Goal: Task Accomplishment & Management: Use online tool/utility

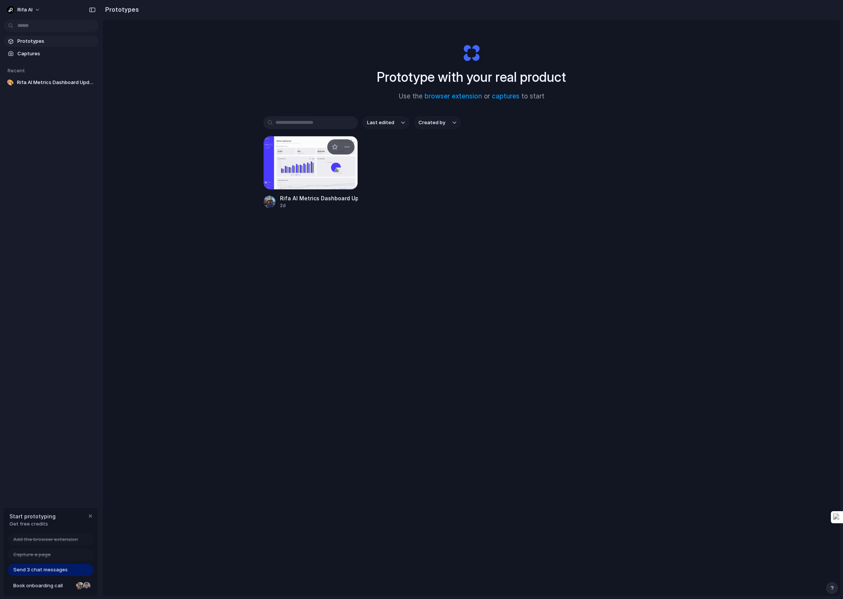
click at [301, 178] on div at bounding box center [310, 163] width 95 height 54
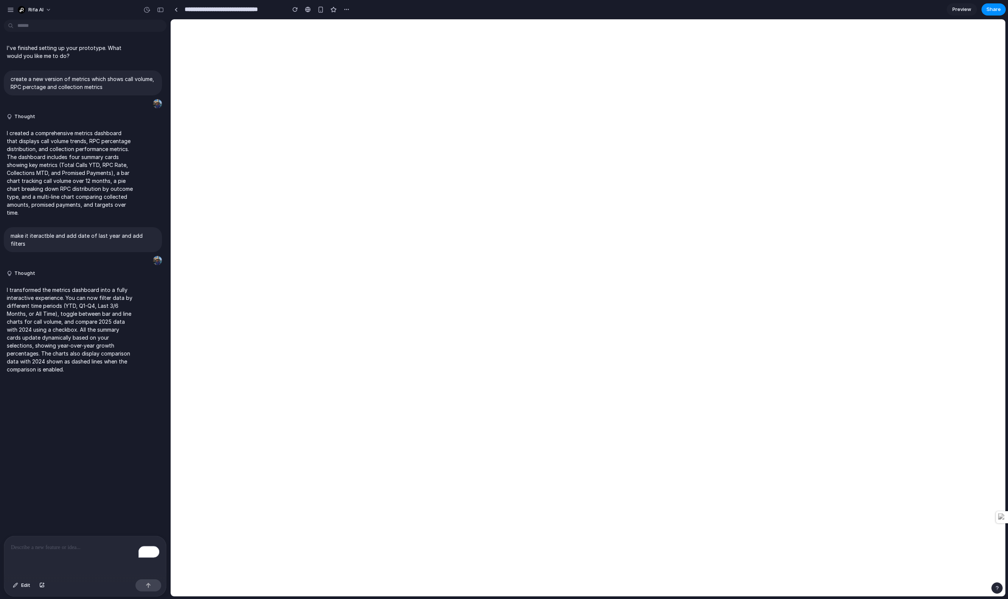
click at [504, 299] on div at bounding box center [504, 299] width 0 height 0
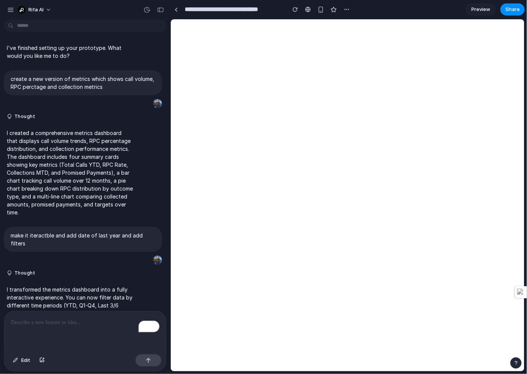
click at [263, 187] on div at bounding box center [263, 187] width 0 height 0
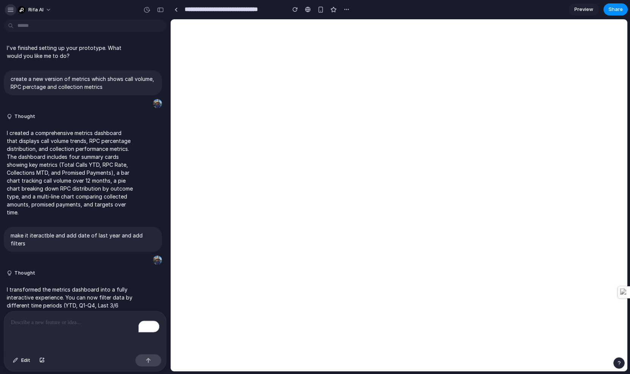
click at [11, 5] on button "button" at bounding box center [10, 9] width 11 height 11
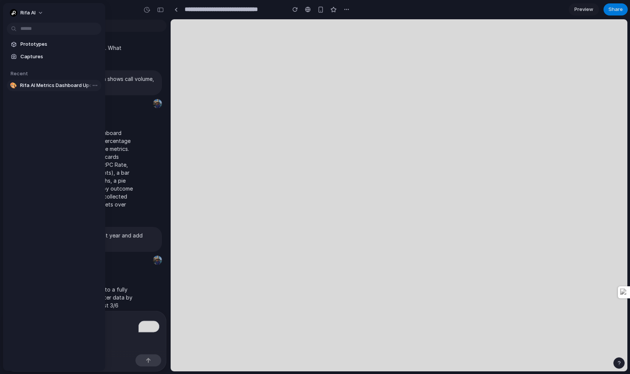
click at [44, 84] on span "Rifa AI Metrics Dashboard Update" at bounding box center [59, 86] width 78 height 8
click at [100, 84] on link "🎨 Rifa AI Metrics Dashboard Update" at bounding box center [54, 85] width 95 height 11
click at [96, 85] on body "**********" at bounding box center [315, 187] width 630 height 374
click at [94, 85] on div "Open in new tab Copy link Delete" at bounding box center [315, 187] width 630 height 374
click at [94, 87] on body "**********" at bounding box center [315, 187] width 630 height 374
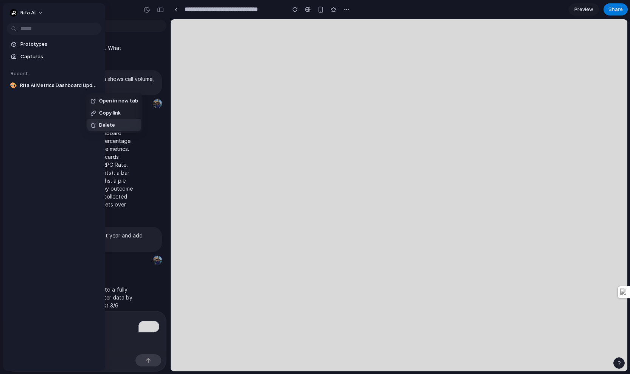
click at [103, 128] on span "Delete" at bounding box center [107, 125] width 16 height 8
click at [31, 11] on span "Rifa AI" at bounding box center [27, 13] width 15 height 8
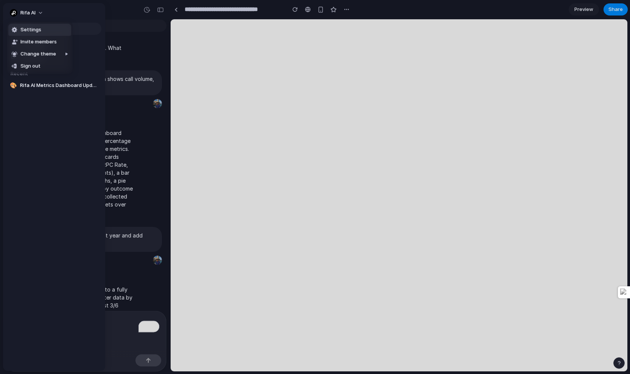
click at [33, 30] on span "Settings" at bounding box center [30, 30] width 21 height 8
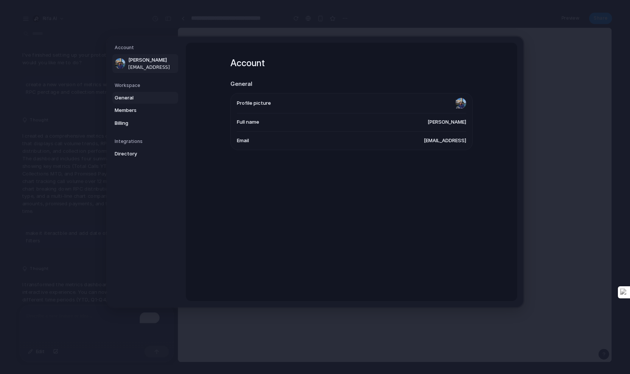
click at [132, 95] on span "General" at bounding box center [139, 98] width 48 height 8
click at [151, 112] on span "Members" at bounding box center [139, 111] width 48 height 8
click at [137, 123] on span "Billing" at bounding box center [139, 124] width 48 height 8
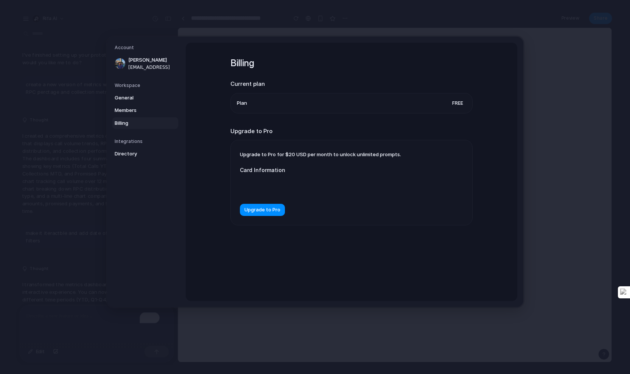
click at [293, 157] on span "Upgrade to Pro for $20 USD per month to unlock unlimited prompts." at bounding box center [320, 154] width 161 height 6
click at [273, 210] on span "Upgrade to Pro" at bounding box center [262, 211] width 36 height 8
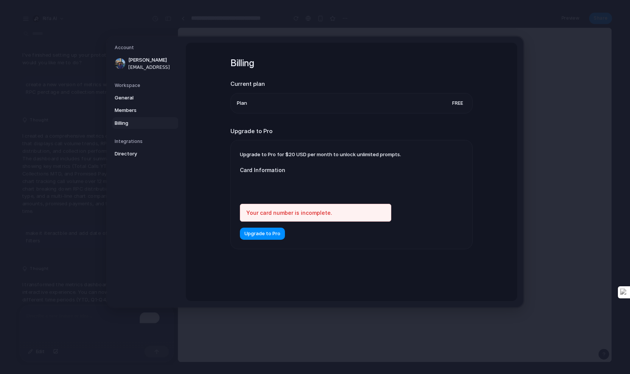
click at [268, 195] on div at bounding box center [315, 186] width 151 height 19
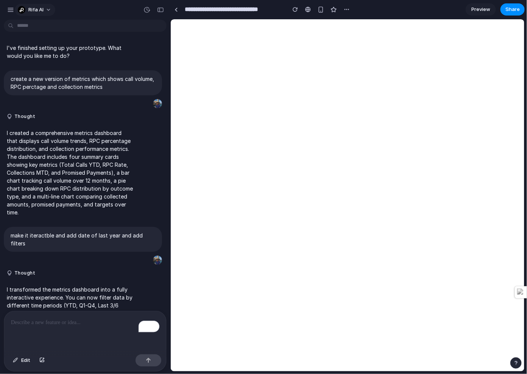
click at [36, 7] on span "Rifa AI" at bounding box center [35, 10] width 15 height 8
click at [55, 14] on div "Settings Invite members Change theme Sign out" at bounding box center [263, 187] width 527 height 374
click at [38, 10] on span "Rifa AI" at bounding box center [35, 10] width 15 height 8
click at [179, 10] on div "Settings Invite members Change theme Sign out" at bounding box center [263, 187] width 527 height 374
click at [18, 13] on div "Rifa AI" at bounding box center [31, 10] width 26 height 8
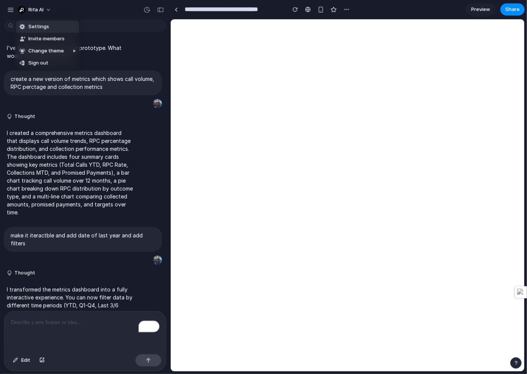
click at [13, 12] on div "Settings Invite members Change theme Sign out" at bounding box center [263, 187] width 527 height 374
click at [9, 12] on div "button" at bounding box center [10, 9] width 7 height 7
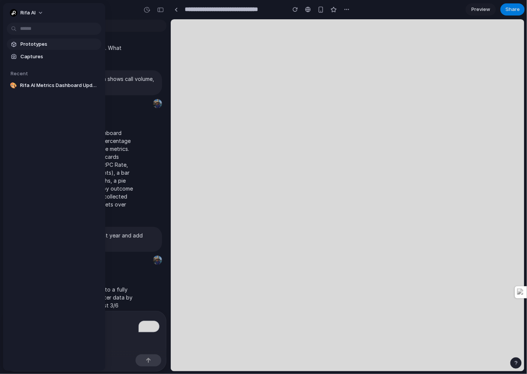
click at [44, 39] on link "Prototypes" at bounding box center [54, 44] width 95 height 11
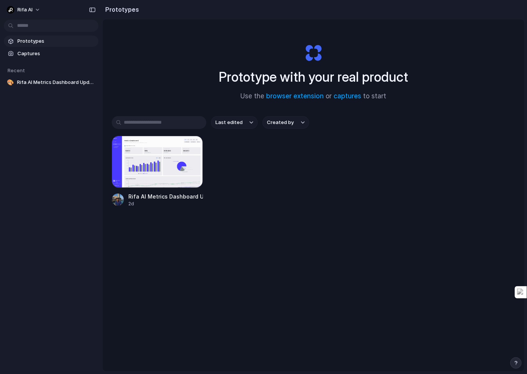
click at [32, 364] on div "Rifa AI Prototypes Captures Recent 🎨 Rifa AI Metrics Dashboard Update" at bounding box center [51, 187] width 102 height 374
click at [29, 10] on span "Rifa AI" at bounding box center [24, 10] width 15 height 8
click at [33, 29] on span "Settings" at bounding box center [27, 27] width 21 height 8
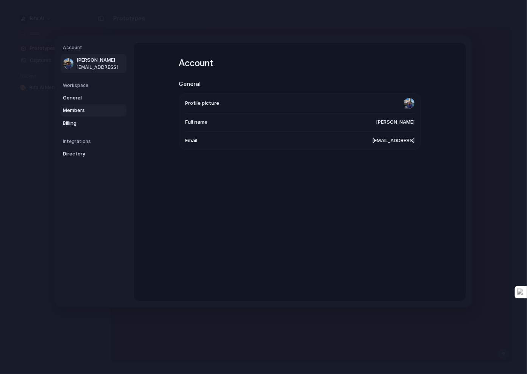
click at [84, 116] on link "Members" at bounding box center [94, 110] width 66 height 12
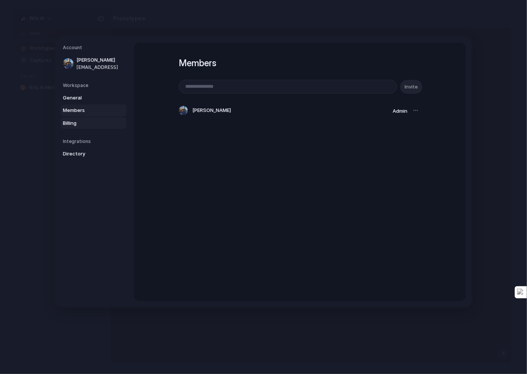
click at [82, 120] on span "Billing" at bounding box center [87, 124] width 48 height 8
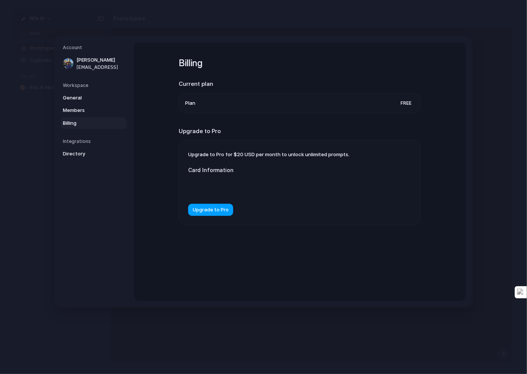
click at [206, 213] on span "Upgrade to Pro" at bounding box center [211, 211] width 36 height 8
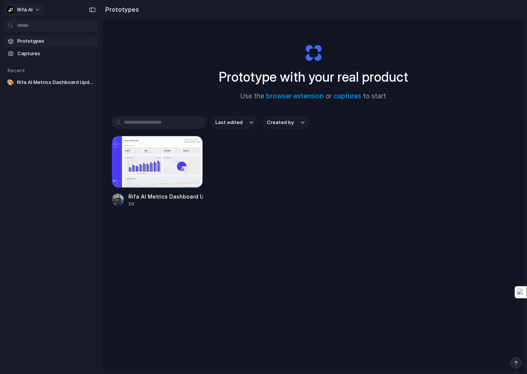
click at [22, 11] on span "Rifa AI" at bounding box center [24, 10] width 15 height 8
click at [39, 25] on li "Settings" at bounding box center [36, 27] width 63 height 12
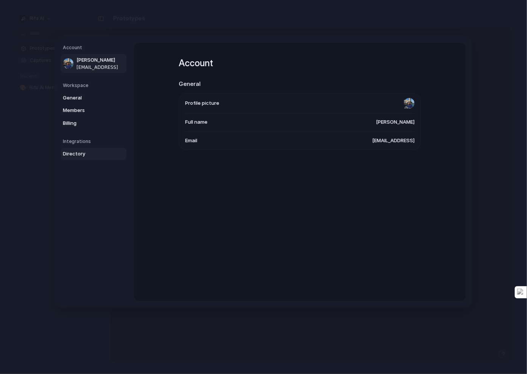
click at [74, 156] on span "Directory" at bounding box center [87, 154] width 48 height 8
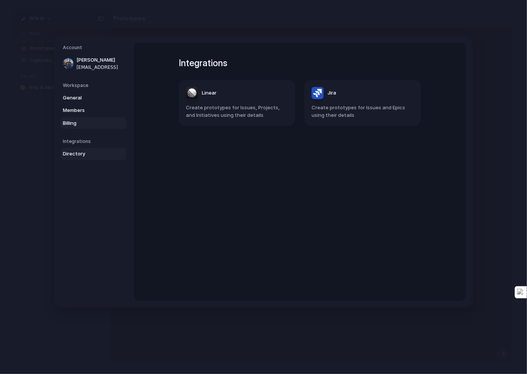
click at [68, 126] on span "Billing" at bounding box center [87, 124] width 48 height 8
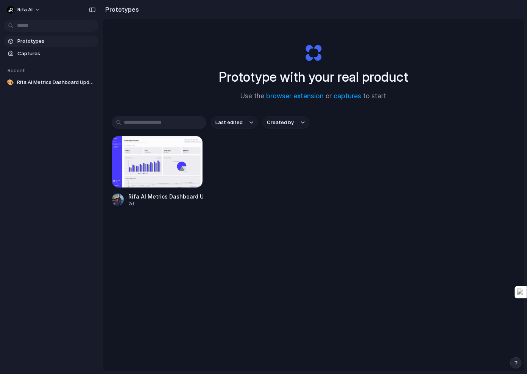
click at [231, 162] on div "Rifa AI Metrics Dashboard Update 2d" at bounding box center [313, 172] width 403 height 72
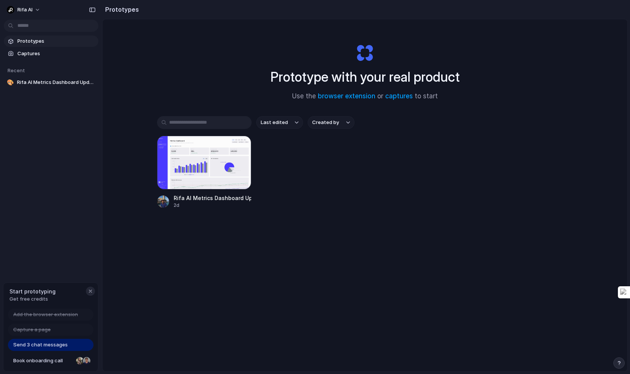
click at [90, 290] on div "button" at bounding box center [90, 291] width 6 height 6
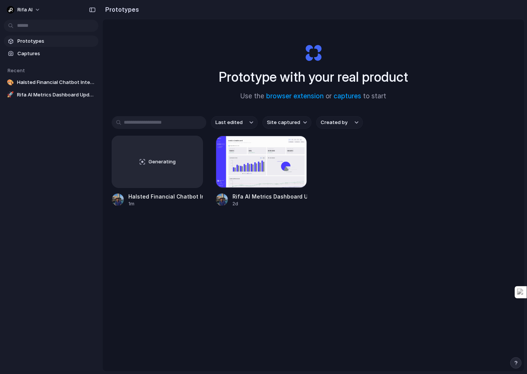
click at [56, 160] on div "Prototypes Captures Recent 🎨 Halsted Financial Chatbot Integration 🚀 Rifa AI Me…" at bounding box center [51, 100] width 102 height 200
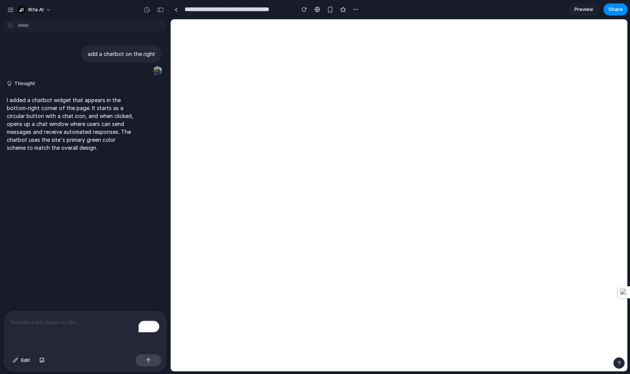
click at [58, 119] on p "I added a chatbot widget that appears in the bottom-right corner of the page. I…" at bounding box center [70, 124] width 126 height 56
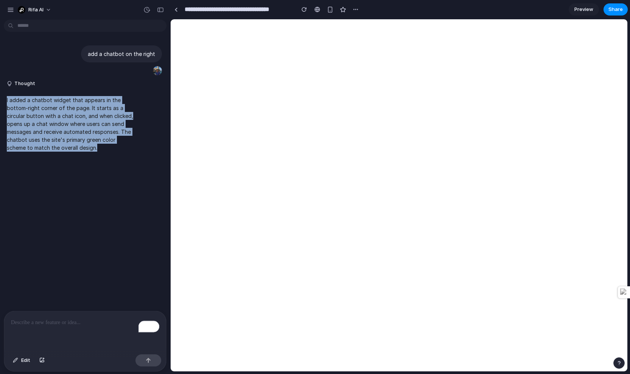
click at [58, 119] on p "I added a chatbot widget that appears in the bottom-right corner of the page. I…" at bounding box center [70, 124] width 126 height 56
click at [53, 132] on p "I added a chatbot widget that appears in the bottom-right corner of the page. I…" at bounding box center [70, 124] width 126 height 56
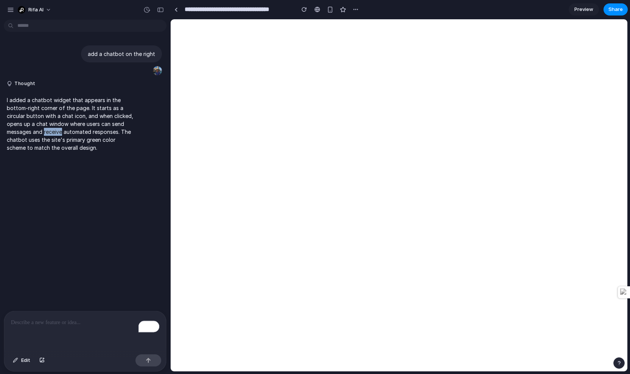
click at [53, 132] on p "I added a chatbot widget that appears in the bottom-right corner of the page. I…" at bounding box center [70, 124] width 126 height 56
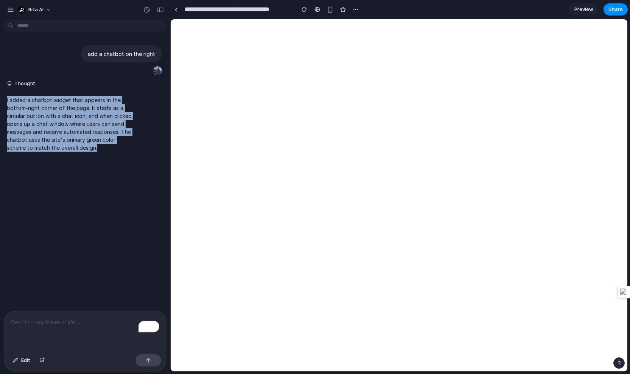
click at [53, 132] on p "I added a chatbot widget that appears in the bottom-right corner of the page. I…" at bounding box center [70, 124] width 126 height 56
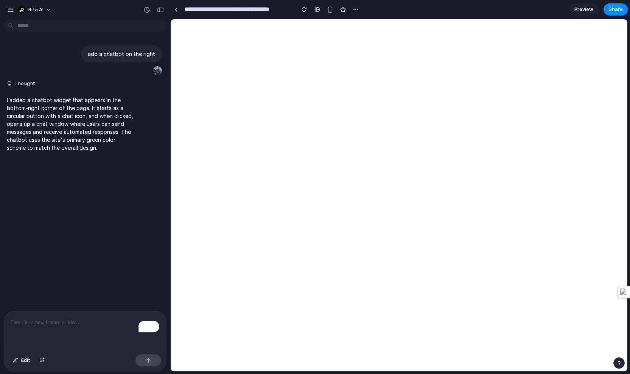
click at [69, 140] on p "I added a chatbot widget that appears in the bottom-right corner of the page. I…" at bounding box center [70, 124] width 126 height 56
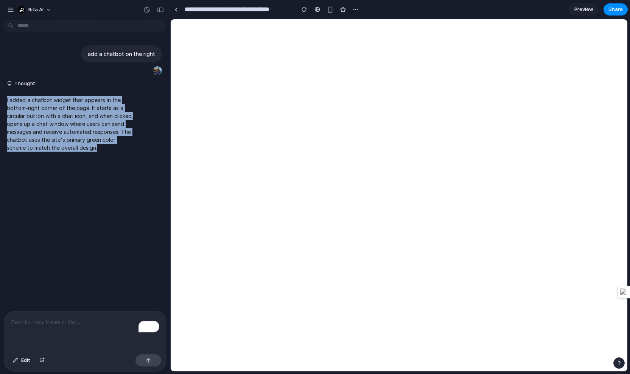
click at [69, 140] on p "I added a chatbot widget that appears in the bottom-right corner of the page. I…" at bounding box center [70, 124] width 126 height 56
click at [36, 135] on p "I added a chatbot widget that appears in the bottom-right corner of the page. I…" at bounding box center [70, 124] width 126 height 56
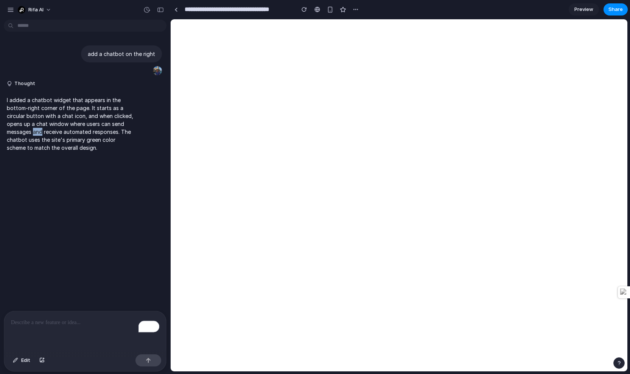
click at [36, 135] on p "I added a chatbot widget that appears in the bottom-right corner of the page. I…" at bounding box center [70, 124] width 126 height 56
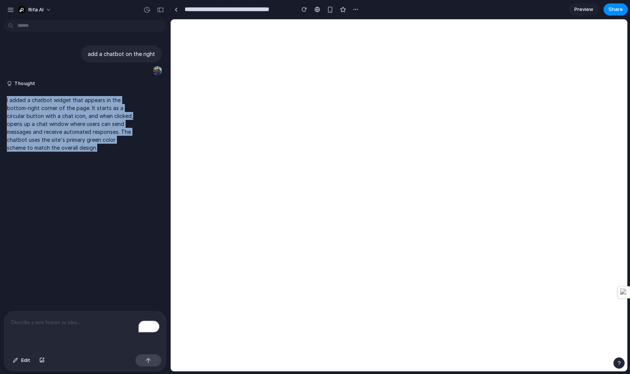
click at [36, 135] on p "I added a chatbot widget that appears in the bottom-right corner of the page. I…" at bounding box center [70, 124] width 126 height 56
click at [80, 135] on p "I added a chatbot widget that appears in the bottom-right corner of the page. I…" at bounding box center [70, 124] width 126 height 56
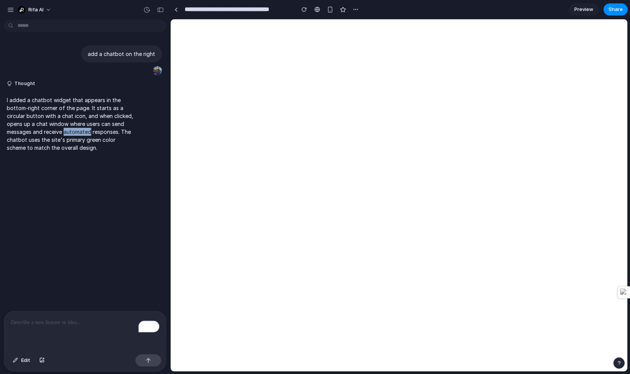
click at [80, 135] on p "I added a chatbot widget that appears in the bottom-right corner of the page. I…" at bounding box center [70, 124] width 126 height 56
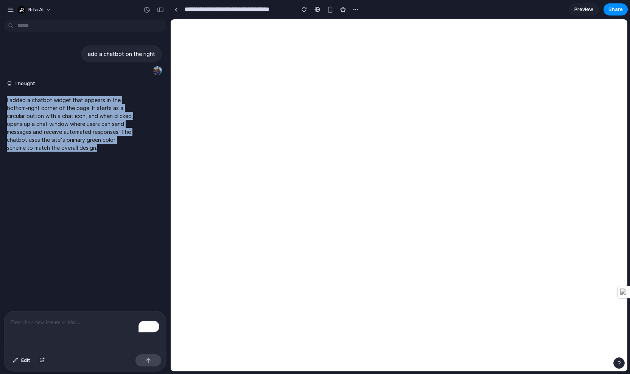
click at [80, 135] on p "I added a chatbot widget that appears in the bottom-right corner of the page. I…" at bounding box center [70, 124] width 126 height 56
click at [40, 124] on p "I added a chatbot widget that appears in the bottom-right corner of the page. I…" at bounding box center [70, 124] width 126 height 56
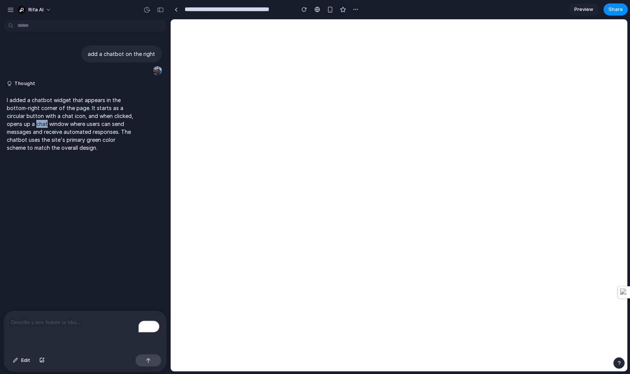
click at [40, 124] on p "I added a chatbot widget that appears in the bottom-right corner of the page. I…" at bounding box center [70, 124] width 126 height 56
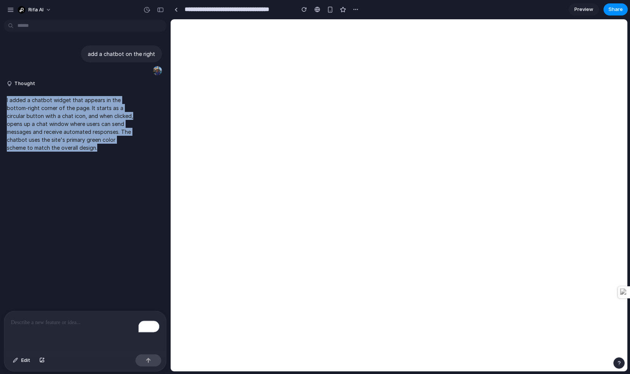
click at [40, 124] on p "I added a chatbot widget that appears in the bottom-right corner of the page. I…" at bounding box center [70, 124] width 126 height 56
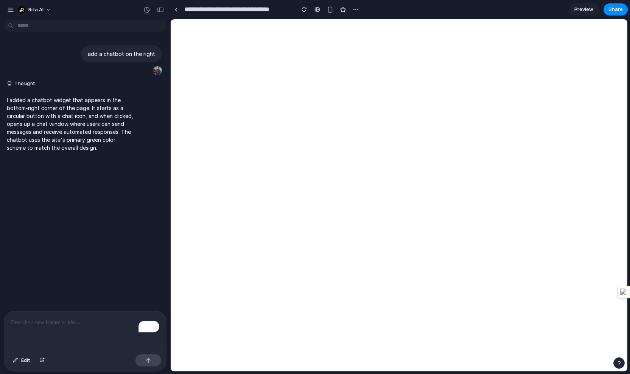
click at [59, 136] on p "I added a chatbot widget that appears in the bottom-right corner of the page. I…" at bounding box center [70, 124] width 126 height 56
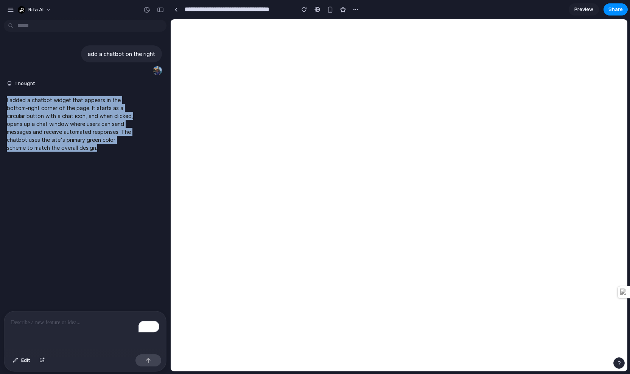
click at [59, 136] on p "I added a chatbot widget that appears in the bottom-right corner of the page. I…" at bounding box center [70, 124] width 126 height 56
click at [37, 128] on p "I added a chatbot widget that appears in the bottom-right corner of the page. I…" at bounding box center [70, 124] width 126 height 56
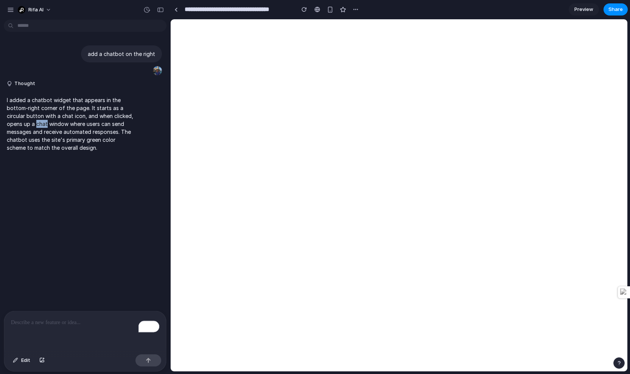
click at [37, 128] on p "I added a chatbot widget that appears in the bottom-right corner of the page. I…" at bounding box center [70, 124] width 126 height 56
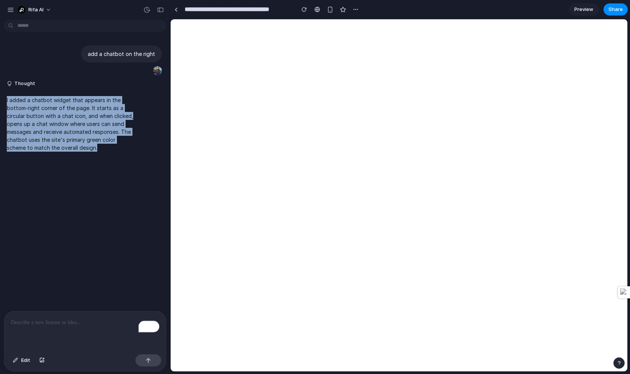
click at [37, 128] on p "I added a chatbot widget that appears in the bottom-right corner of the page. I…" at bounding box center [70, 124] width 126 height 56
click at [56, 140] on p "I added a chatbot widget that appears in the bottom-right corner of the page. I…" at bounding box center [70, 124] width 126 height 56
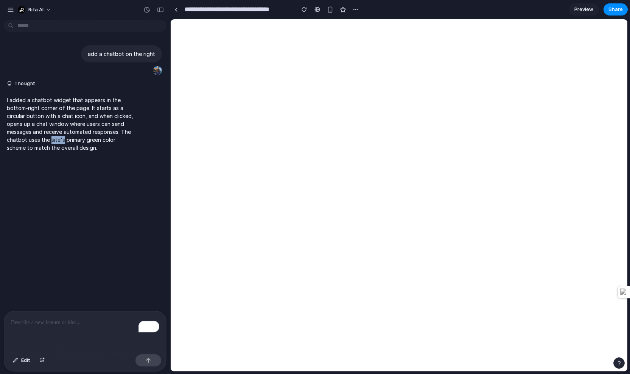
click at [56, 140] on p "I added a chatbot widget that appears in the bottom-right corner of the page. I…" at bounding box center [70, 124] width 126 height 56
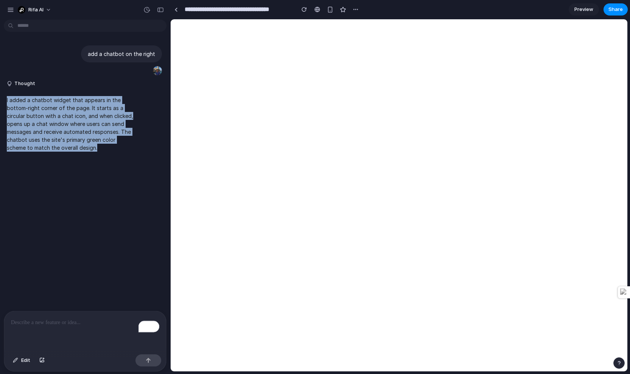
click at [56, 140] on p "I added a chatbot widget that appears in the bottom-right corner of the page. I…" at bounding box center [70, 124] width 126 height 56
click at [34, 139] on p "I added a chatbot widget that appears in the bottom-right corner of the page. I…" at bounding box center [70, 124] width 126 height 56
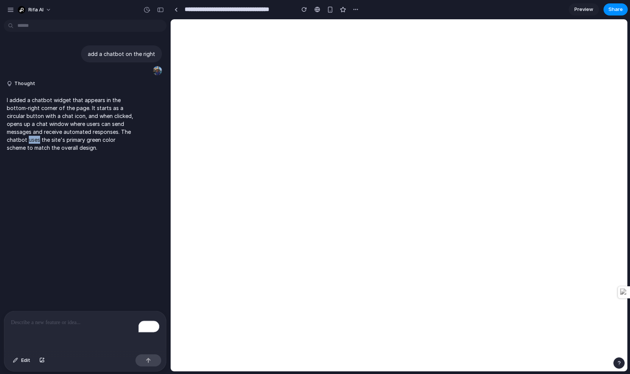
click at [34, 139] on p "I added a chatbot widget that appears in the bottom-right corner of the page. I…" at bounding box center [70, 124] width 126 height 56
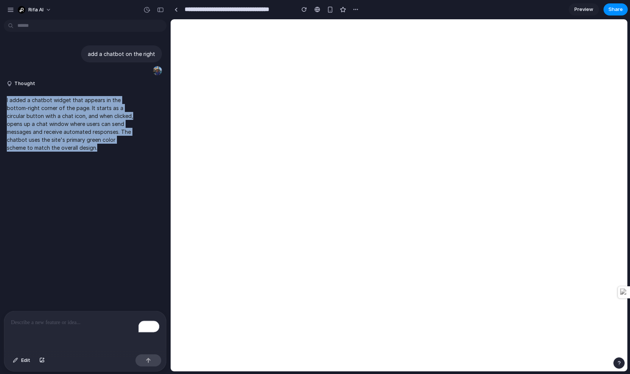
click at [34, 139] on p "I added a chatbot widget that appears in the bottom-right corner of the page. I…" at bounding box center [70, 124] width 126 height 56
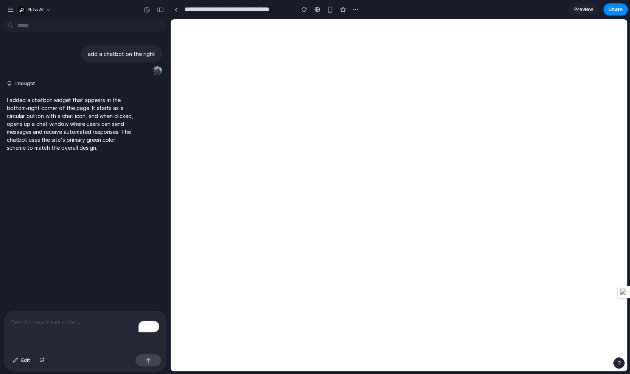
click at [57, 140] on p "I added a chatbot widget that appears in the bottom-right corner of the page. I…" at bounding box center [70, 124] width 126 height 56
click at [53, 148] on p "I added a chatbot widget that appears in the bottom-right corner of the page. I…" at bounding box center [70, 124] width 126 height 56
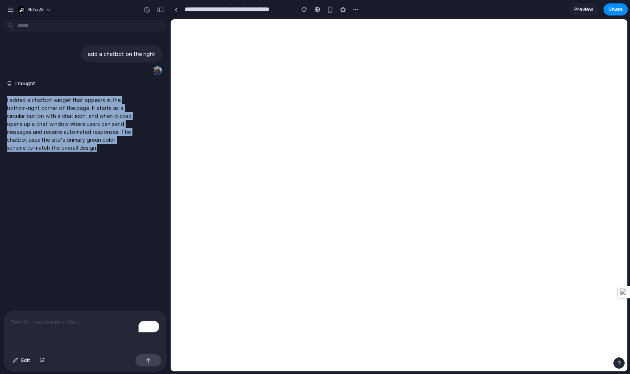
click at [53, 148] on p "I added a chatbot widget that appears in the bottom-right corner of the page. I…" at bounding box center [70, 124] width 126 height 56
click at [30, 125] on p "I added a chatbot widget that appears in the bottom-right corner of the page. I…" at bounding box center [70, 124] width 126 height 56
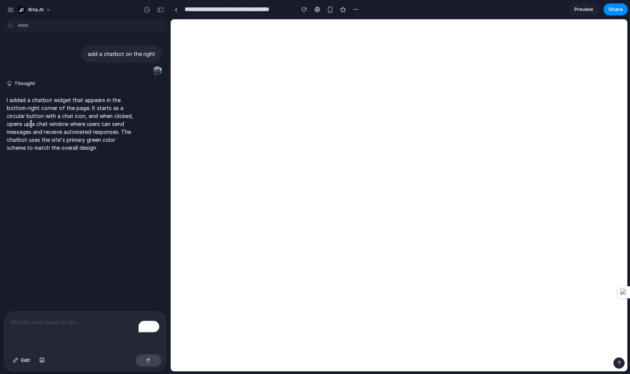
click at [30, 125] on p "I added a chatbot widget that appears in the bottom-right corner of the page. I…" at bounding box center [70, 124] width 126 height 56
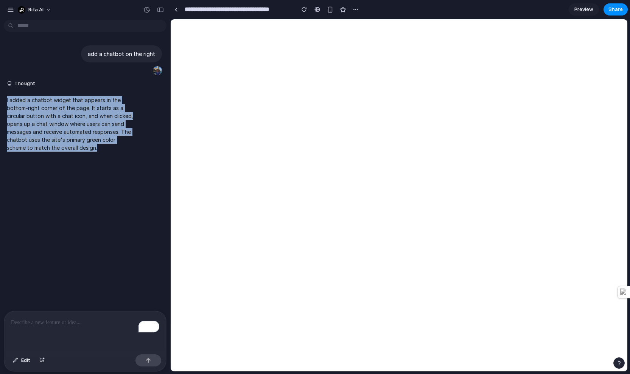
click at [30, 125] on p "I added a chatbot widget that appears in the bottom-right corner of the page. I…" at bounding box center [70, 124] width 126 height 56
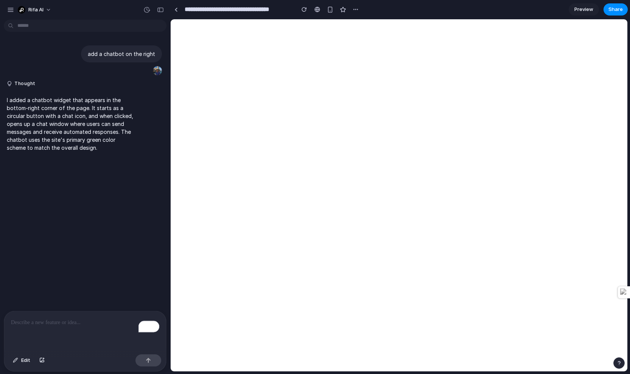
click at [65, 125] on p "I added a chatbot widget that appears in the bottom-right corner of the page. I…" at bounding box center [70, 124] width 126 height 56
click at [85, 323] on p "To enrich screen reader interactions, please activate Accessibility in Grammarl…" at bounding box center [85, 322] width 148 height 9
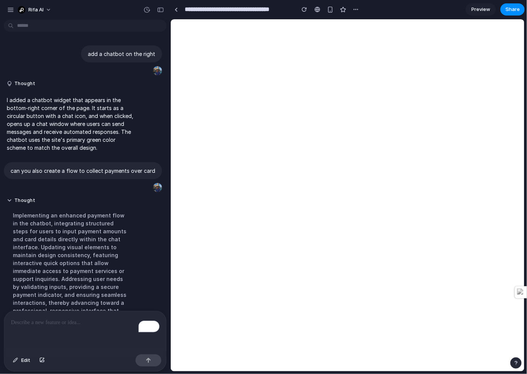
scroll to position [112, 0]
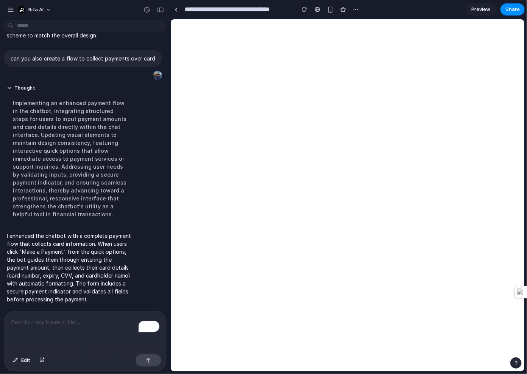
click at [184, 4] on input "**********" at bounding box center [237, 10] width 109 height 14
click at [160, 9] on div "button" at bounding box center [160, 9] width 7 height 5
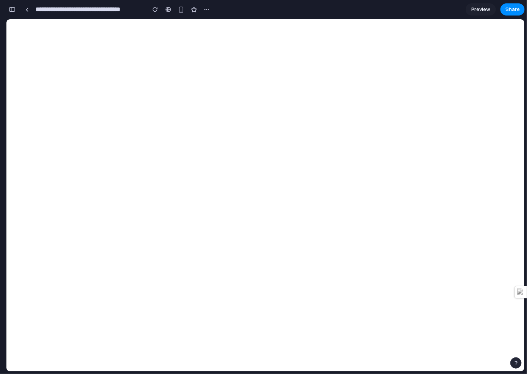
click at [511, 362] on button "button" at bounding box center [515, 363] width 11 height 11
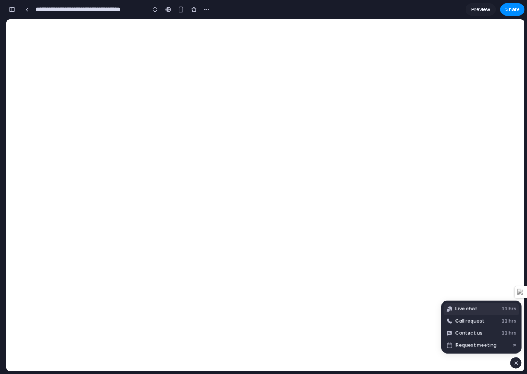
click at [474, 307] on span "Live chat" at bounding box center [466, 309] width 22 height 8
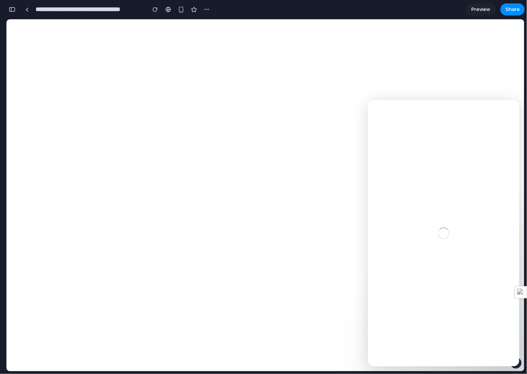
scroll to position [0, 0]
click at [380, 112] on icon "go back" at bounding box center [380, 110] width 6 height 6
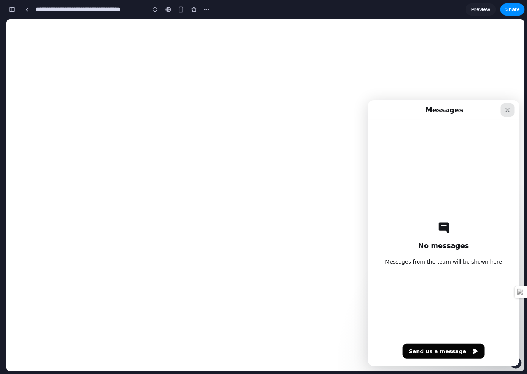
click at [510, 107] on div "Close" at bounding box center [507, 110] width 14 height 14
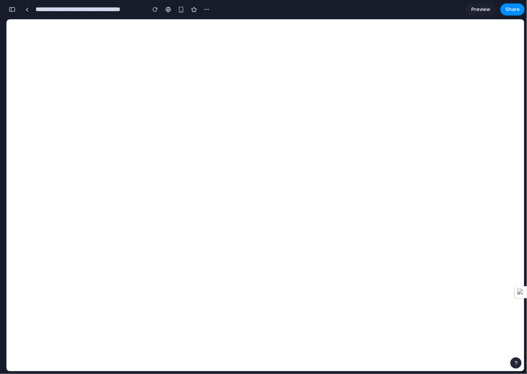
click at [516, 364] on div "button" at bounding box center [515, 363] width 5 height 5
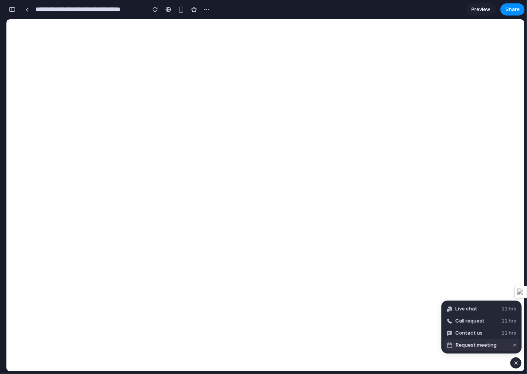
click at [483, 345] on span "Request meeting" at bounding box center [476, 346] width 41 height 8
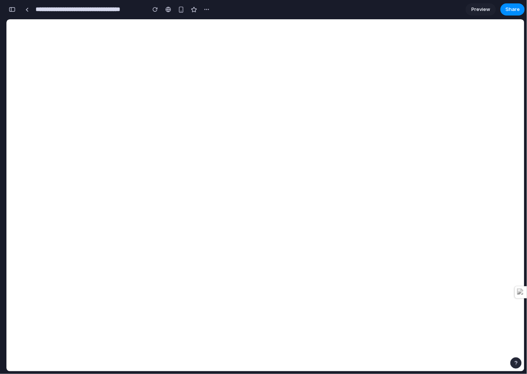
click at [511, 363] on button "button" at bounding box center [515, 363] width 11 height 11
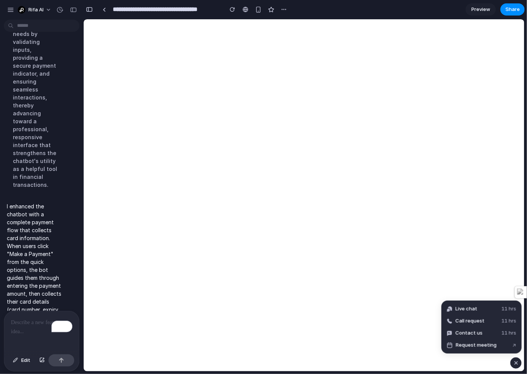
scroll to position [550, 0]
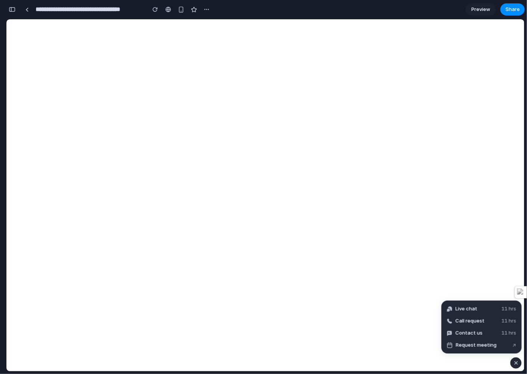
click at [14, 11] on div "button" at bounding box center [12, 9] width 7 height 5
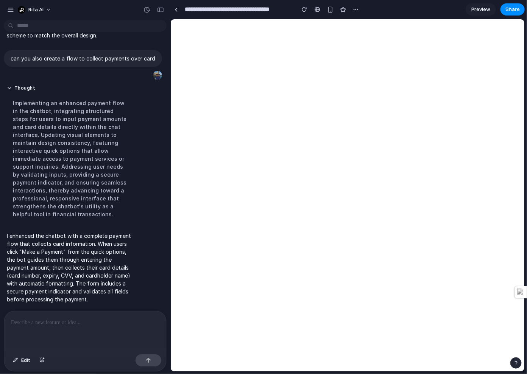
click at [39, 325] on p "To enrich screen reader interactions, please activate Accessibility in Grammarl…" at bounding box center [85, 322] width 148 height 9
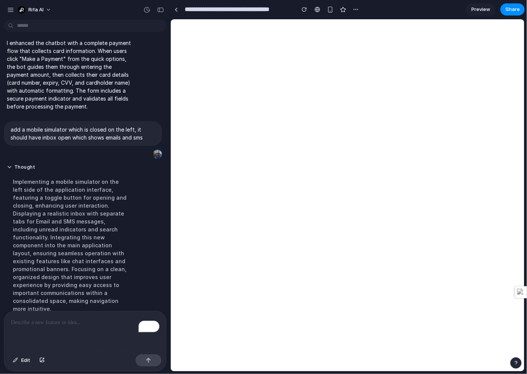
scroll to position [253, 0]
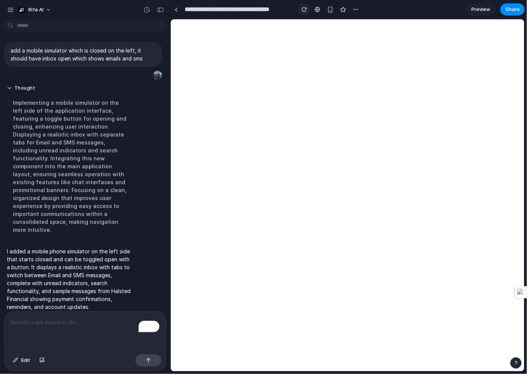
click at [306, 7] on div "button" at bounding box center [304, 9] width 5 height 5
click at [44, 329] on div "To enrich screen reader interactions, please activate Accessibility in Grammarl…" at bounding box center [85, 331] width 162 height 40
click at [519, 362] on button "button" at bounding box center [515, 363] width 11 height 11
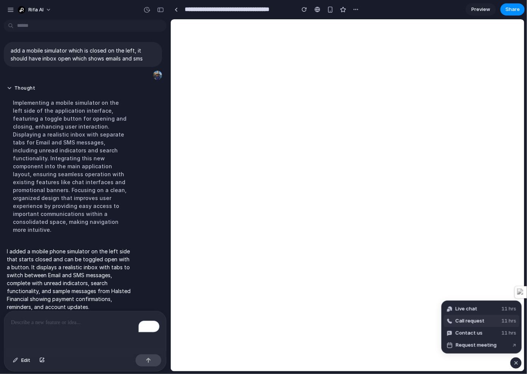
click at [474, 321] on span "Call request" at bounding box center [469, 322] width 29 height 8
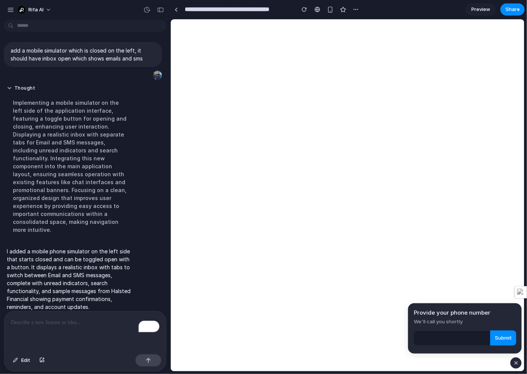
click at [515, 363] on div "button" at bounding box center [516, 363] width 6 height 9
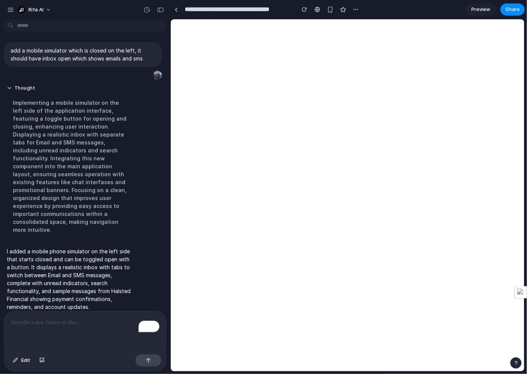
click at [514, 359] on button "button" at bounding box center [515, 363] width 11 height 11
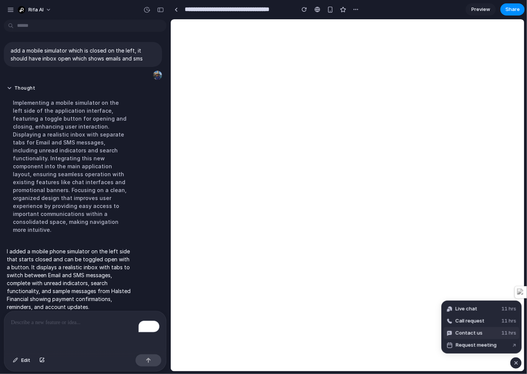
click at [486, 331] on button "Contact us 11 hrs" at bounding box center [482, 333] width 76 height 12
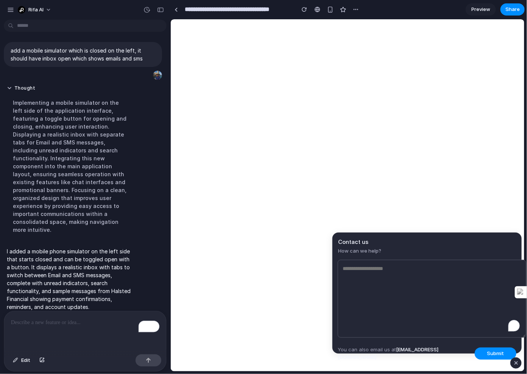
click at [518, 366] on div "button" at bounding box center [516, 363] width 6 height 9
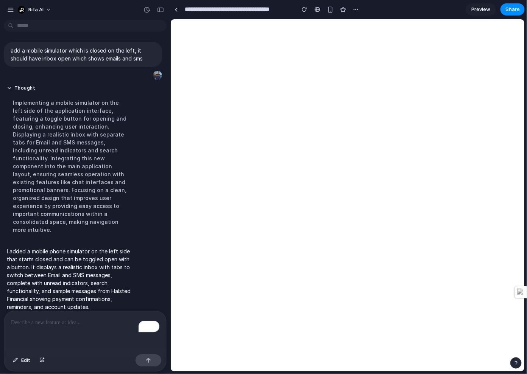
click at [514, 359] on button "button" at bounding box center [515, 363] width 11 height 11
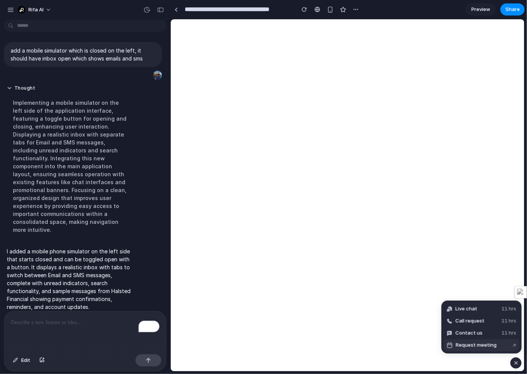
click at [474, 344] on span "Request meeting" at bounding box center [476, 346] width 41 height 8
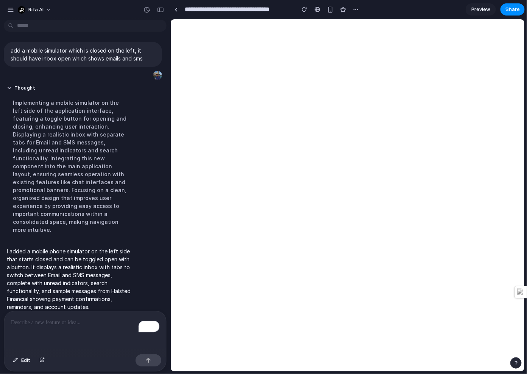
click at [69, 321] on p "To enrich screen reader interactions, please activate Accessibility in Grammarl…" at bounding box center [85, 322] width 148 height 9
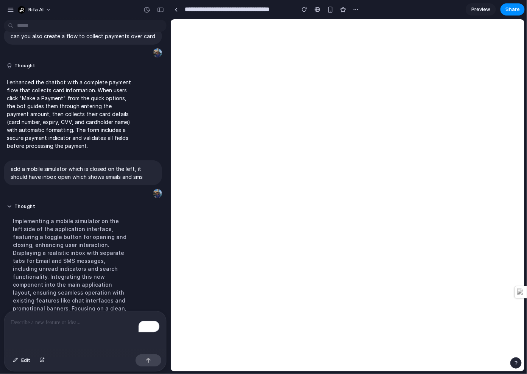
scroll to position [0, 0]
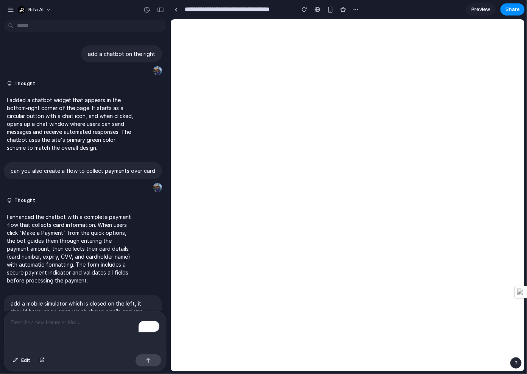
click at [5, 6] on div "Rifa AI" at bounding box center [85, 9] width 170 height 18
click at [9, 10] on div "button" at bounding box center [10, 9] width 7 height 7
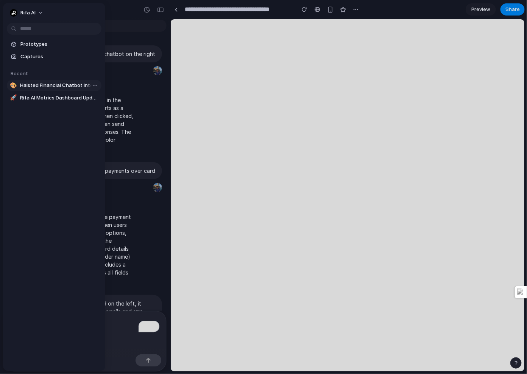
click at [42, 85] on span "Halsted Financial Chatbot Integration" at bounding box center [59, 86] width 78 height 8
click at [45, 94] on link "🚀 Rifa AI Metrics Dashboard Update" at bounding box center [54, 97] width 95 height 11
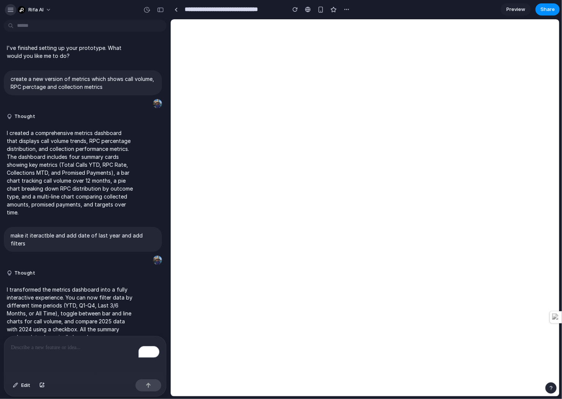
click at [10, 9] on div "button" at bounding box center [10, 9] width 7 height 7
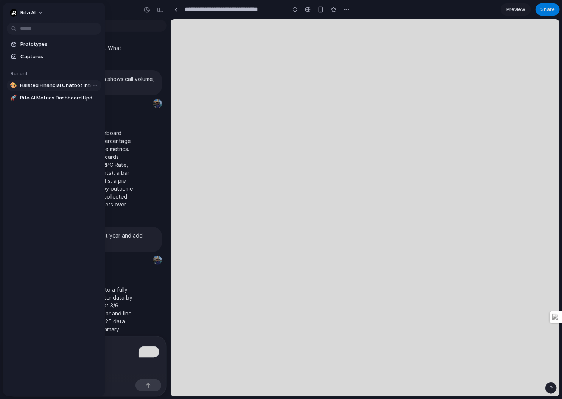
click at [49, 80] on link "🎨 Halsted Financial Chatbot Integration" at bounding box center [54, 85] width 95 height 11
type input "**********"
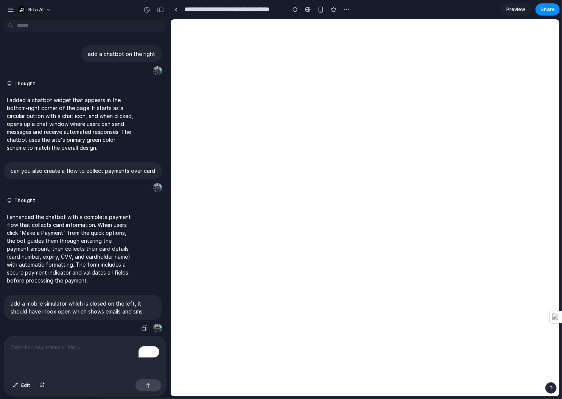
scroll to position [228, 0]
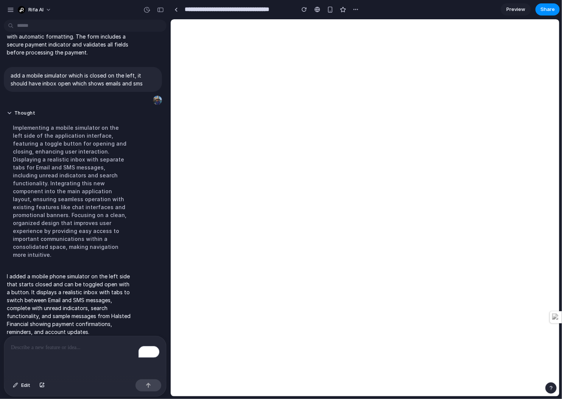
click at [62, 273] on p "I added a mobile phone simulator on the left side that starts closed and can be…" at bounding box center [70, 305] width 126 height 64
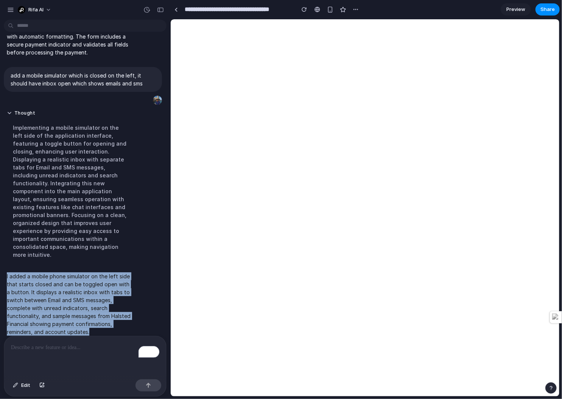
click at [62, 273] on p "I added a mobile phone simulator on the left side that starts closed and can be…" at bounding box center [70, 305] width 126 height 64
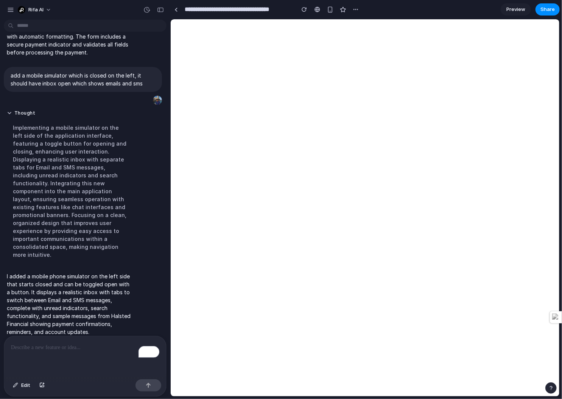
click at [56, 280] on p "I added a mobile phone simulator on the left side that starts closed and can be…" at bounding box center [70, 305] width 126 height 64
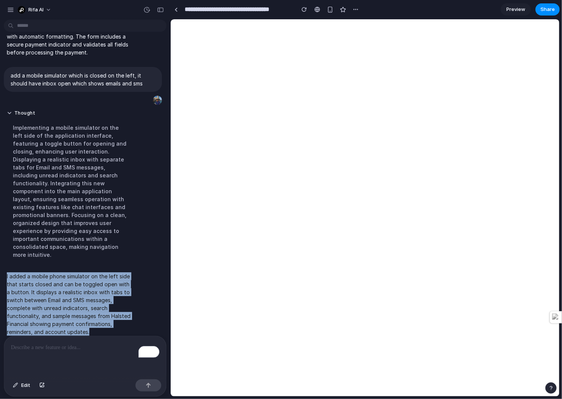
click at [56, 280] on p "I added a mobile phone simulator on the left side that starts closed and can be…" at bounding box center [70, 305] width 126 height 64
click at [33, 283] on p "I added a mobile phone simulator on the left side that starts closed and can be…" at bounding box center [70, 305] width 126 height 64
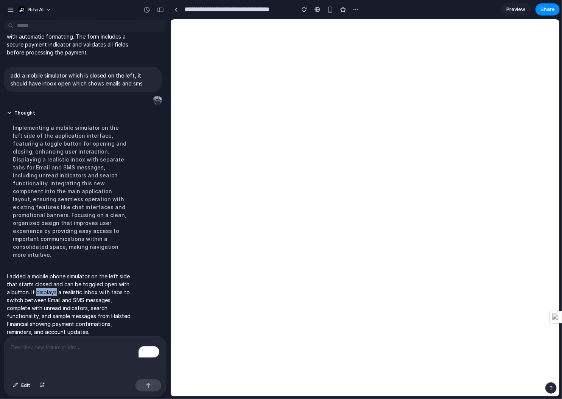
click at [33, 283] on p "I added a mobile phone simulator on the left side that starts closed and can be…" at bounding box center [70, 305] width 126 height 64
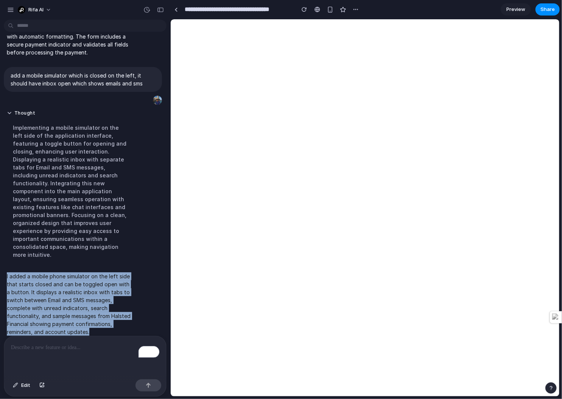
click at [33, 283] on p "I added a mobile phone simulator on the left side that starts closed and can be…" at bounding box center [70, 305] width 126 height 64
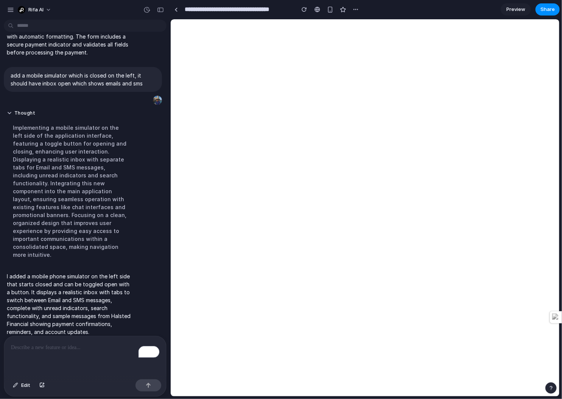
click at [56, 287] on p "I added a mobile phone simulator on the left side that starts closed and can be…" at bounding box center [70, 305] width 126 height 64
click at [61, 347] on p "To enrich screen reader interactions, please activate Accessibility in Grammarl…" at bounding box center [85, 347] width 148 height 9
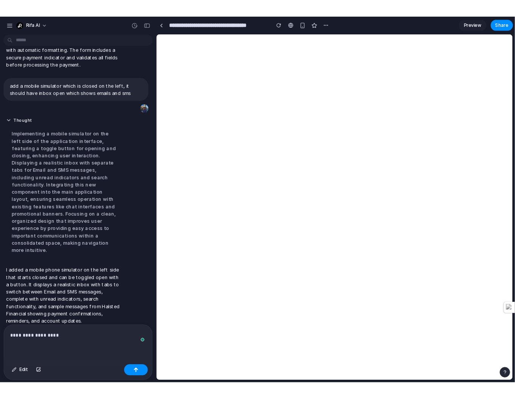
scroll to position [282, 0]
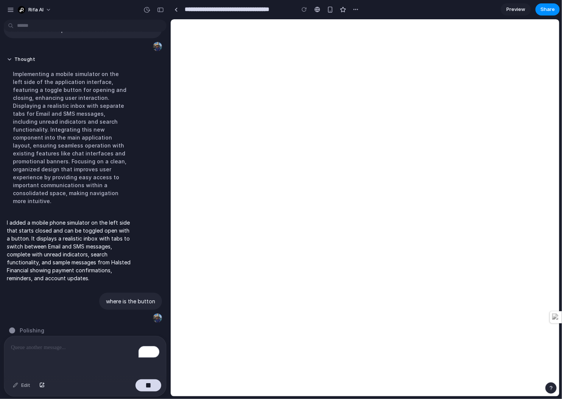
click at [523, 6] on span "Preview" at bounding box center [515, 10] width 19 height 8
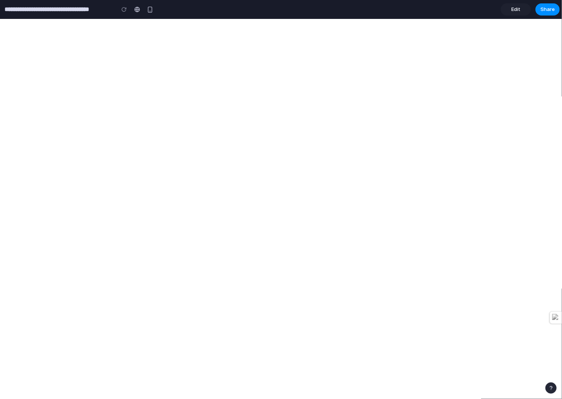
click at [526, 374] on button "button" at bounding box center [550, 388] width 11 height 11
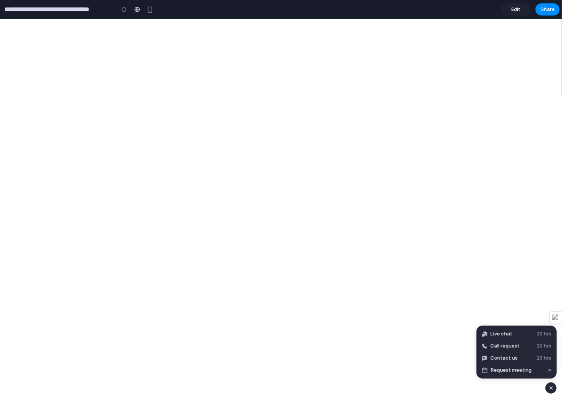
click at [526, 374] on div "button" at bounding box center [551, 388] width 6 height 9
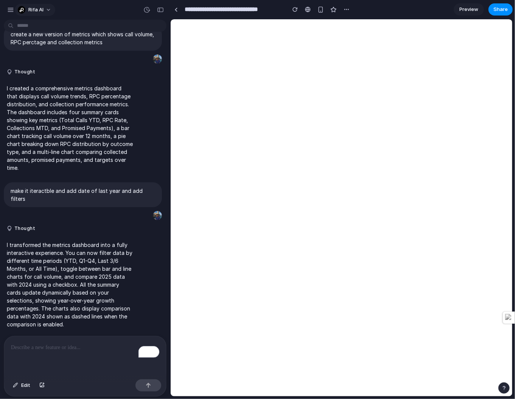
click at [41, 8] on span "Rifa AI" at bounding box center [35, 10] width 15 height 8
click at [6, 13] on div "Settings Invite members Change theme Sign out" at bounding box center [257, 199] width 515 height 399
click at [6, 13] on div "Rifa AI" at bounding box center [85, 9] width 170 height 18
click at [10, 3] on div "Rifa AI" at bounding box center [85, 9] width 170 height 18
click at [12, 12] on div "button" at bounding box center [10, 9] width 7 height 7
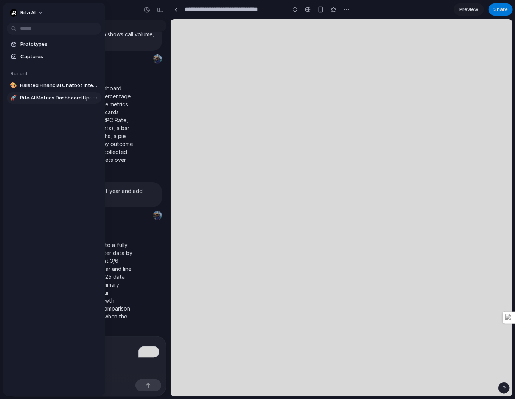
click at [43, 93] on link "🚀 Rifa AI Metrics Dashboard Update" at bounding box center [54, 97] width 95 height 11
click at [39, 86] on span "Halsted Financial Chatbot Integration" at bounding box center [59, 86] width 78 height 8
type input "**********"
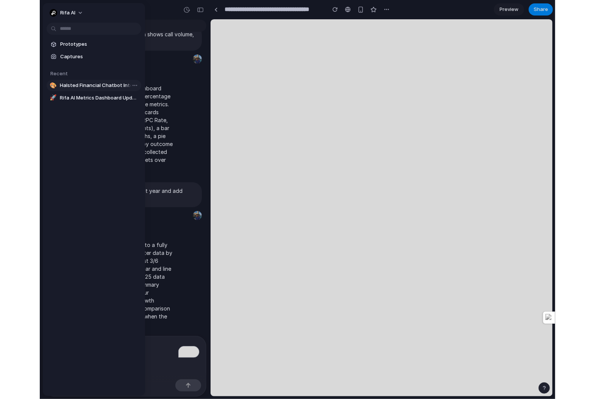
scroll to position [190, 0]
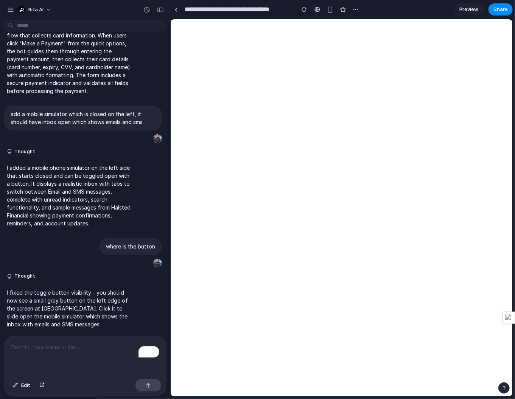
click at [65, 374] on div "Edit" at bounding box center [85, 387] width 162 height 20
click at [502, 374] on div "button" at bounding box center [503, 388] width 5 height 5
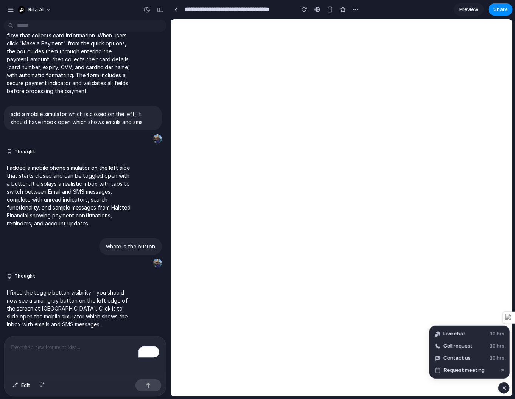
click at [96, 338] on div "To enrich screen reader interactions, please activate Accessibility in Grammarl…" at bounding box center [85, 356] width 162 height 40
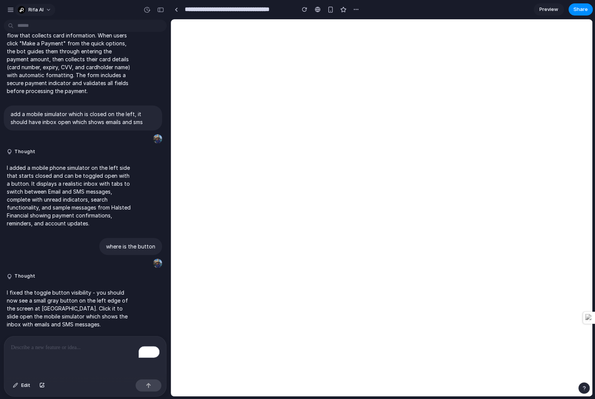
click at [36, 10] on span "Rifa AI" at bounding box center [35, 10] width 15 height 8
click at [14, 8] on div "Settings Invite members Change theme Sign out" at bounding box center [297, 199] width 595 height 399
click at [526, 374] on button "button" at bounding box center [583, 388] width 11 height 11
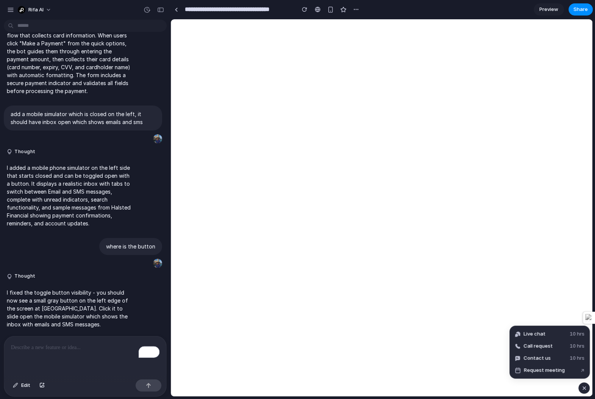
click at [37, 349] on p "To enrich screen reader interactions, please activate Accessibility in Grammarl…" at bounding box center [85, 347] width 148 height 9
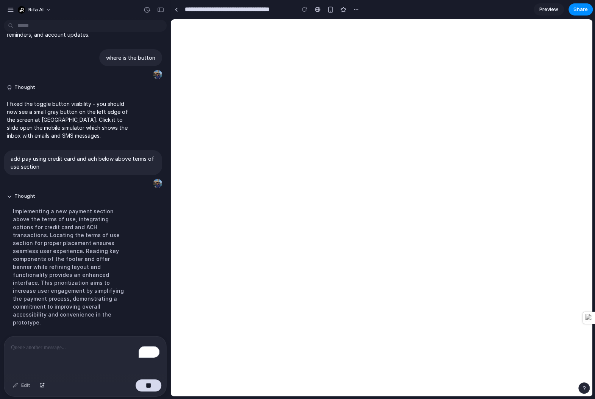
scroll to position [382, 0]
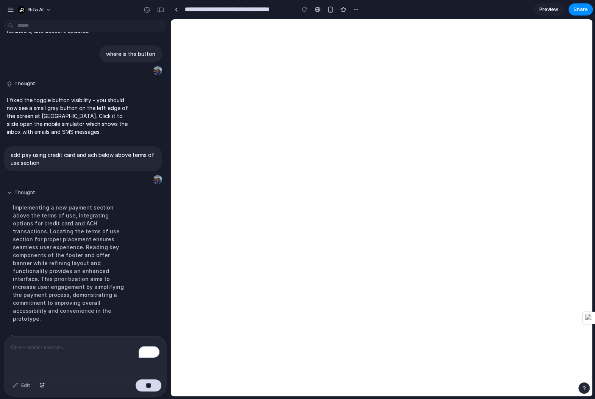
click at [11, 192] on button "Thought" at bounding box center [70, 193] width 126 height 6
click at [10, 193] on button "Thought" at bounding box center [70, 193] width 126 height 6
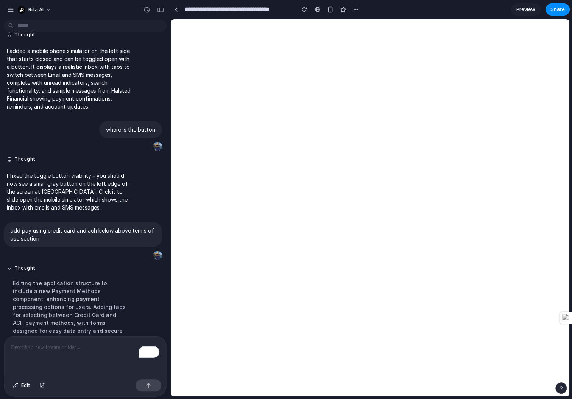
scroll to position [462, 0]
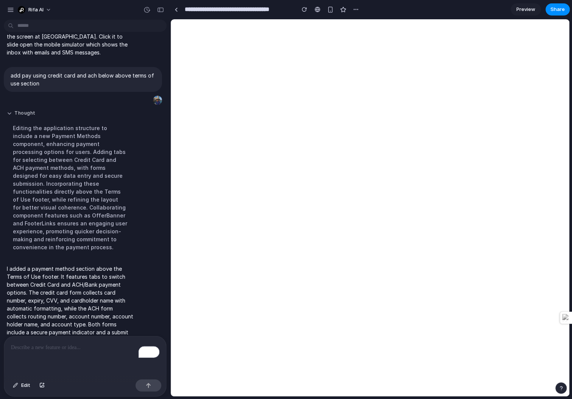
click at [31, 115] on button "Thought" at bounding box center [70, 113] width 126 height 6
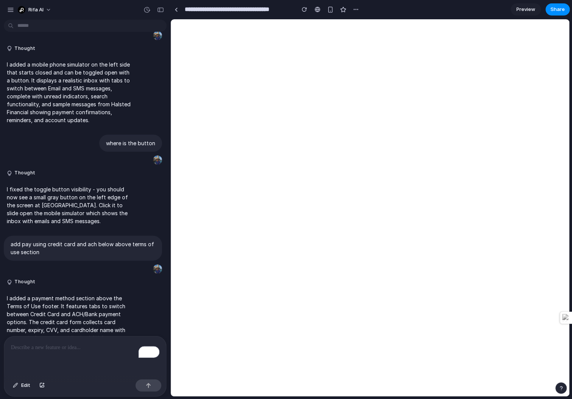
scroll to position [330, 0]
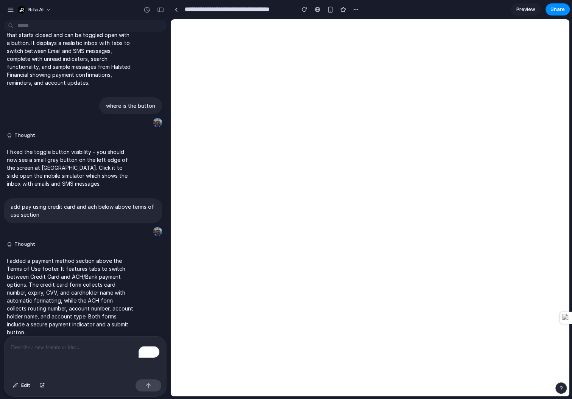
click at [58, 348] on p "To enrich screen reader interactions, please activate Accessibility in Grammarl…" at bounding box center [85, 347] width 148 height 9
click at [50, 350] on p "To enrich screen reader interactions, please activate Accessibility in Grammarl…" at bounding box center [85, 347] width 148 height 9
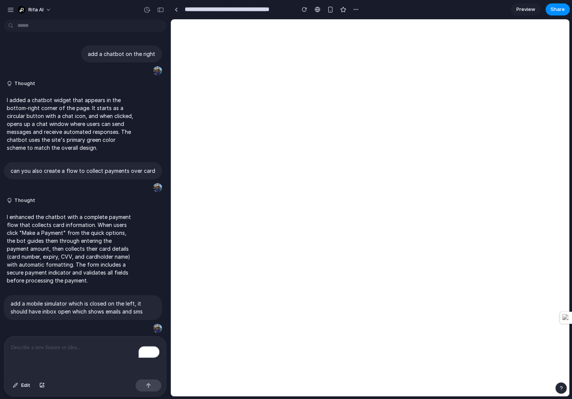
scroll to position [595, 0]
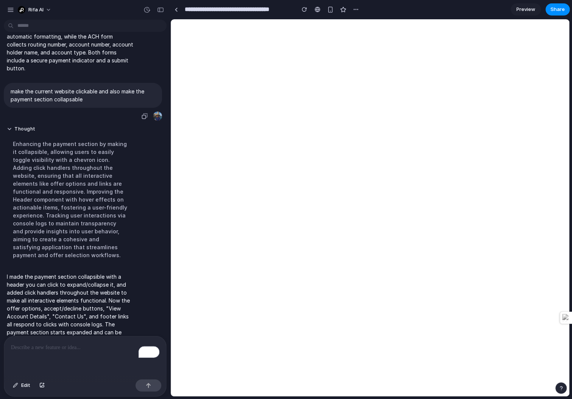
click at [56, 87] on p "make the current website clickable and also make the payment section collapsable" at bounding box center [83, 95] width 145 height 16
click at [80, 87] on p "make the current website clickable and also make the payment section collapsable" at bounding box center [83, 95] width 145 height 16
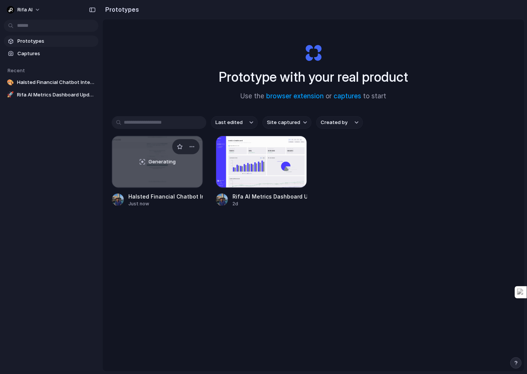
click at [165, 164] on span "Generating" at bounding box center [162, 162] width 27 height 8
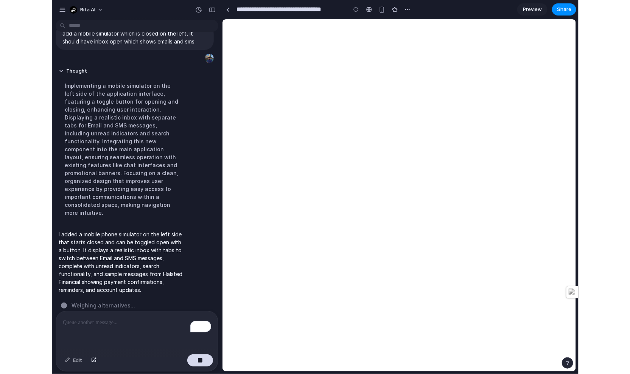
scroll to position [253, 0]
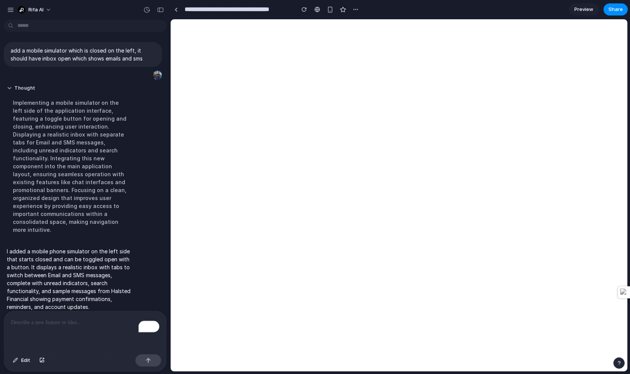
click at [111, 277] on p "I added a mobile phone simulator on the left side that starts closed and can be…" at bounding box center [70, 280] width 126 height 64
click at [170, 26] on main "Chat Preview" at bounding box center [399, 195] width 458 height 353
click at [526, 358] on button "button" at bounding box center [619, 363] width 11 height 11
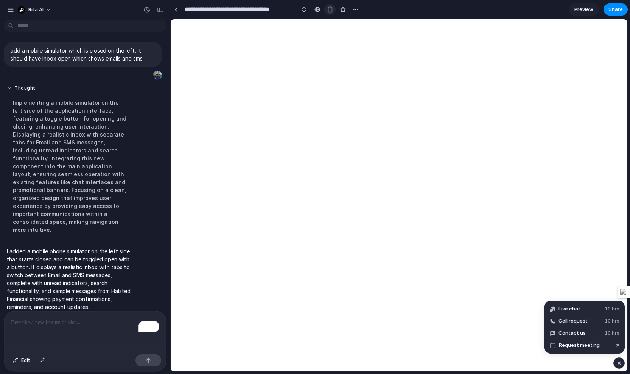
click at [330, 14] on button "button" at bounding box center [329, 9] width 11 height 11
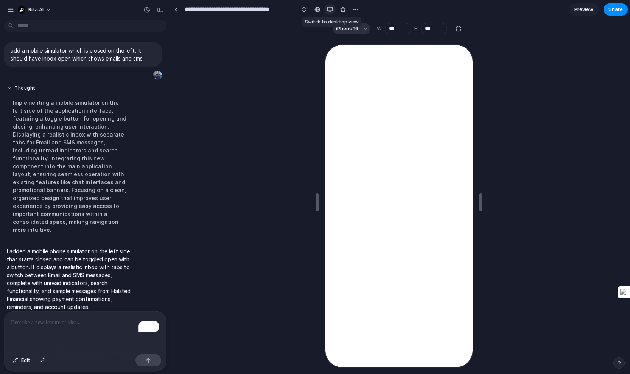
click at [330, 12] on button "button" at bounding box center [329, 9] width 11 height 11
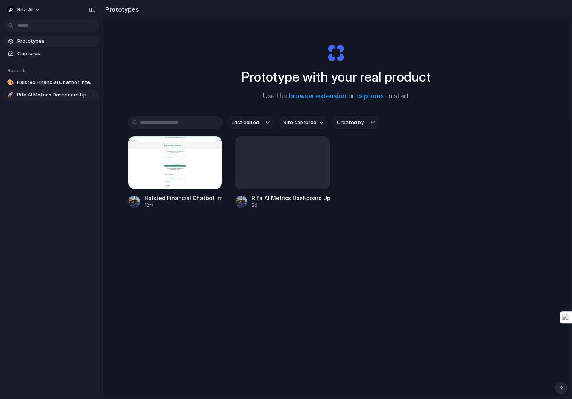
click at [36, 91] on span "Rifa AI Metrics Dashboard Update" at bounding box center [56, 95] width 78 height 8
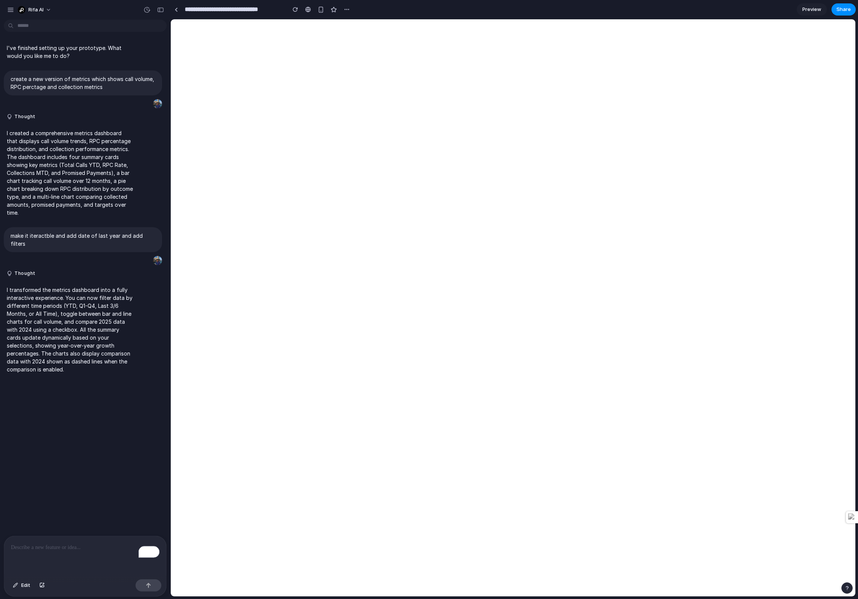
click at [571, 399] on div "button" at bounding box center [846, 587] width 5 height 5
click at [571, 399] on div "button" at bounding box center [847, 587] width 6 height 9
click at [571, 7] on span "Preview" at bounding box center [811, 10] width 19 height 8
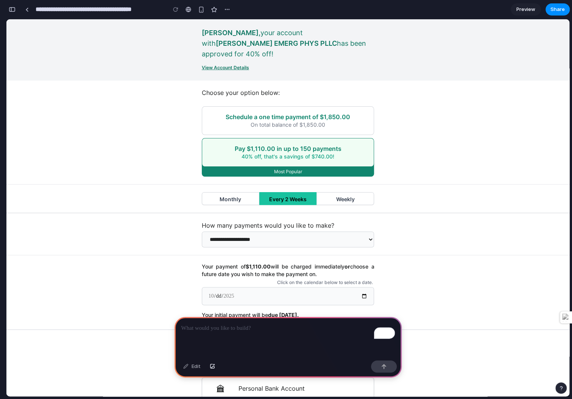
scroll to position [65, 0]
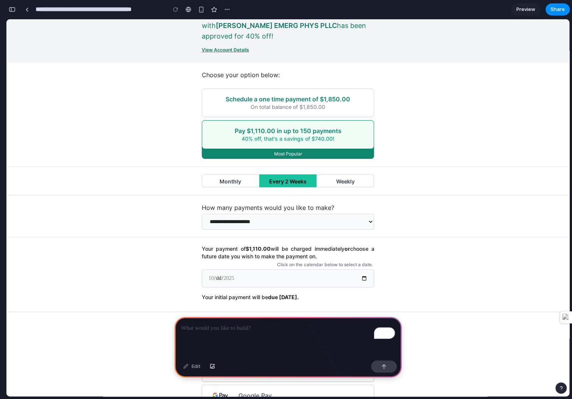
click at [428, 279] on div "**********" at bounding box center [287, 275] width 563 height 75
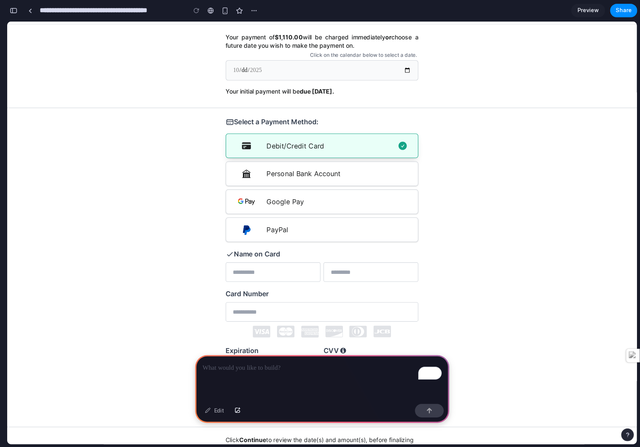
scroll to position [364, 0]
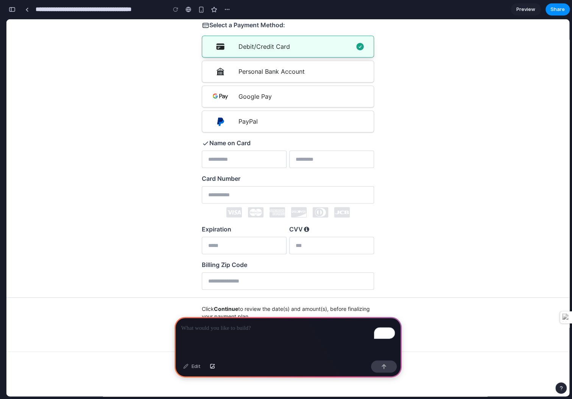
drag, startPoint x: 301, startPoint y: 347, endPoint x: 273, endPoint y: 394, distance: 54.3
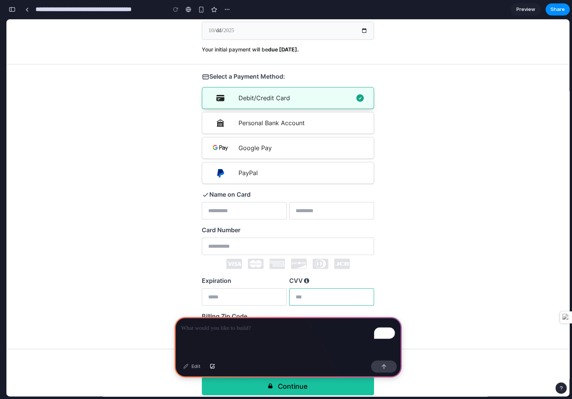
scroll to position [299, 0]
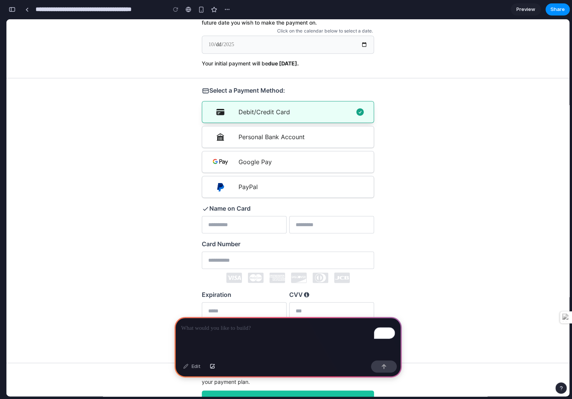
click at [265, 132] on div "Personal Bank Account" at bounding box center [301, 136] width 126 height 9
click at [265, 157] on div "Google Pay" at bounding box center [301, 161] width 126 height 9
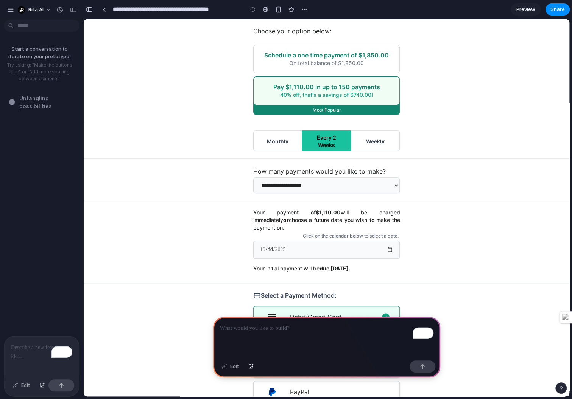
scroll to position [164, 0]
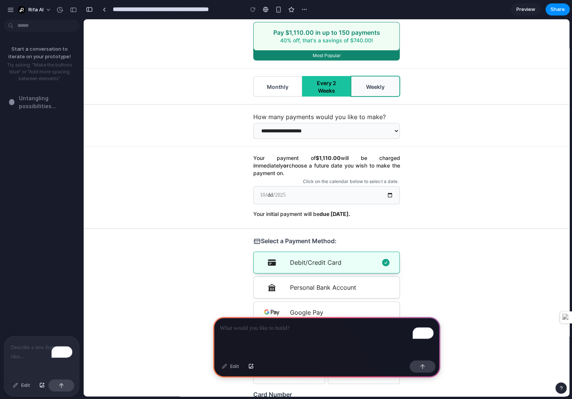
click at [377, 91] on button "Weekly" at bounding box center [375, 86] width 49 height 20
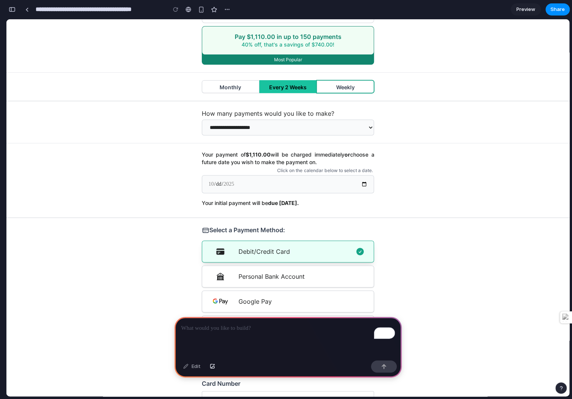
scroll to position [0, 0]
